Goal: Task Accomplishment & Management: Complete application form

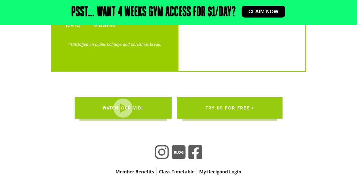
scroll to position [1917, 0]
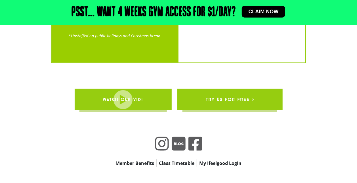
click at [138, 160] on link "Member Benefits" at bounding box center [134, 164] width 43 height 8
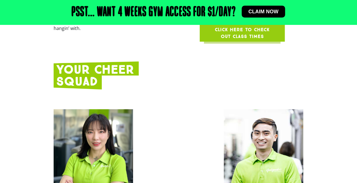
scroll to position [585, 0]
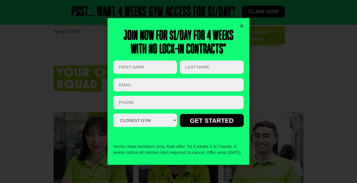
click at [242, 24] on icon "Close" at bounding box center [241, 26] width 4 height 4
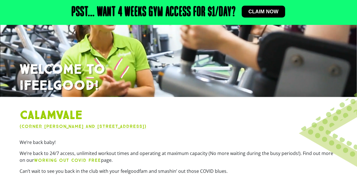
scroll to position [0, 0]
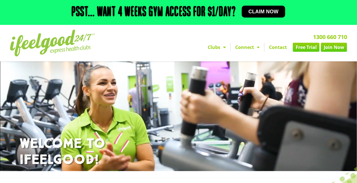
click at [278, 48] on link "Contact" at bounding box center [277, 47] width 27 height 9
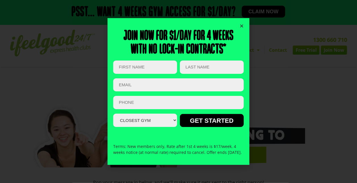
click at [242, 24] on icon "Close" at bounding box center [241, 26] width 4 height 4
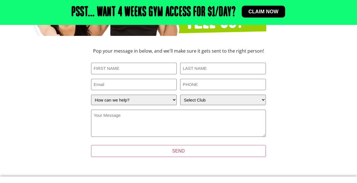
scroll to position [142, 0]
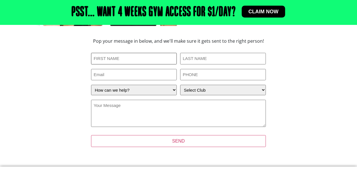
click at [123, 55] on input "First Name (Required)" at bounding box center [134, 59] width 86 height 12
type input "Nathan"
type input "Dang"
type input "nathandang@hotmail.com"
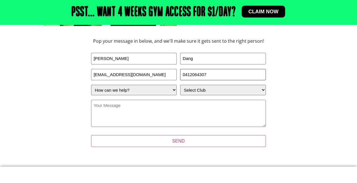
type input "0412064307"
click at [175, 92] on select "How can we help? I have a question about joining I'm a current member who has a…" at bounding box center [134, 90] width 86 height 10
select select "I have a question about joining"
click at [91, 85] on select "How can we help? I have a question about joining I'm a current member who has a…" at bounding box center [134, 90] width 86 height 10
click at [197, 91] on select "Select Club Alexandra Hills Calamvale Coopers Plains Middle Park Oxenford Oxley…" at bounding box center [223, 90] width 86 height 10
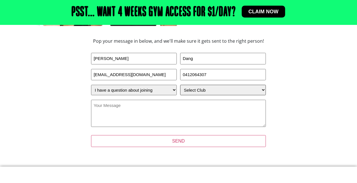
select select "Calamvale"
click at [180, 85] on select "Select Club Alexandra Hills Calamvale Coopers Plains Middle Park Oxenford Oxley…" at bounding box center [223, 90] width 86 height 10
click at [166, 112] on textarea "Your Message (Required)" at bounding box center [178, 113] width 175 height 27
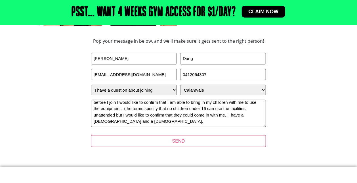
scroll to position [0, 0]
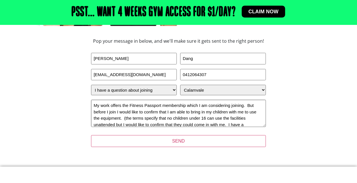
type textarea "My work offers the Fitness Passport membership which I am considering joining. …"
click at [263, 91] on select "Select Club Alexandra Hills Calamvale Coopers Plains Middle Park Oxenford Oxley…" at bounding box center [223, 90] width 86 height 10
click at [180, 85] on select "Select Club Alexandra Hills Calamvale Coopers Plains Middle Park Oxenford Oxley…" at bounding box center [223, 90] width 86 height 10
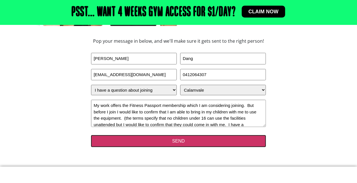
click at [185, 143] on input "SEND" at bounding box center [178, 142] width 175 height 12
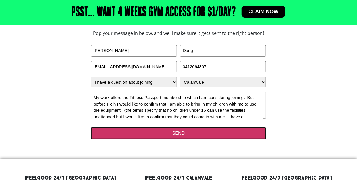
scroll to position [142, 0]
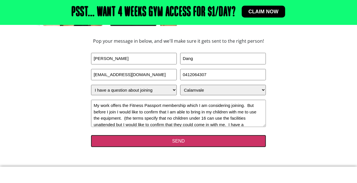
click at [176, 141] on input "SEND" at bounding box center [178, 142] width 175 height 12
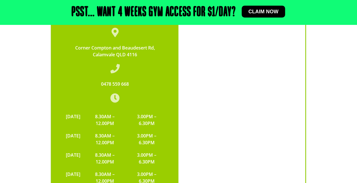
scroll to position [1673, 0]
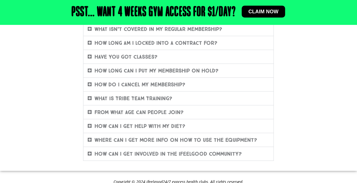
scroll to position [255, 0]
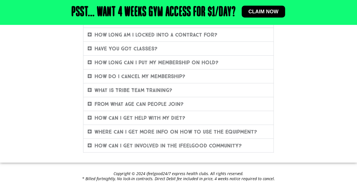
click at [159, 104] on link "From what age can people join?" at bounding box center [138, 104] width 89 height 6
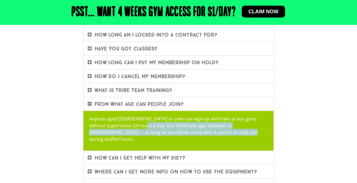
drag, startPoint x: 132, startPoint y: 127, endPoint x: 220, endPoint y: 131, distance: 88.5
click at [220, 131] on p "Anyone aged [DEMOGRAPHIC_DATA] or over can sign up and train at our gyms withou…" at bounding box center [178, 129] width 179 height 27
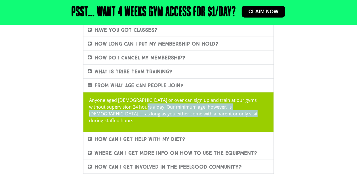
scroll to position [302, 0]
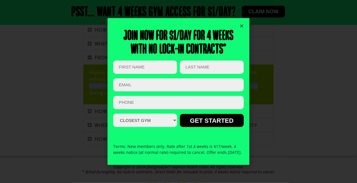
click at [241, 24] on icon "Close" at bounding box center [241, 26] width 4 height 4
